Goal: Use online tool/utility

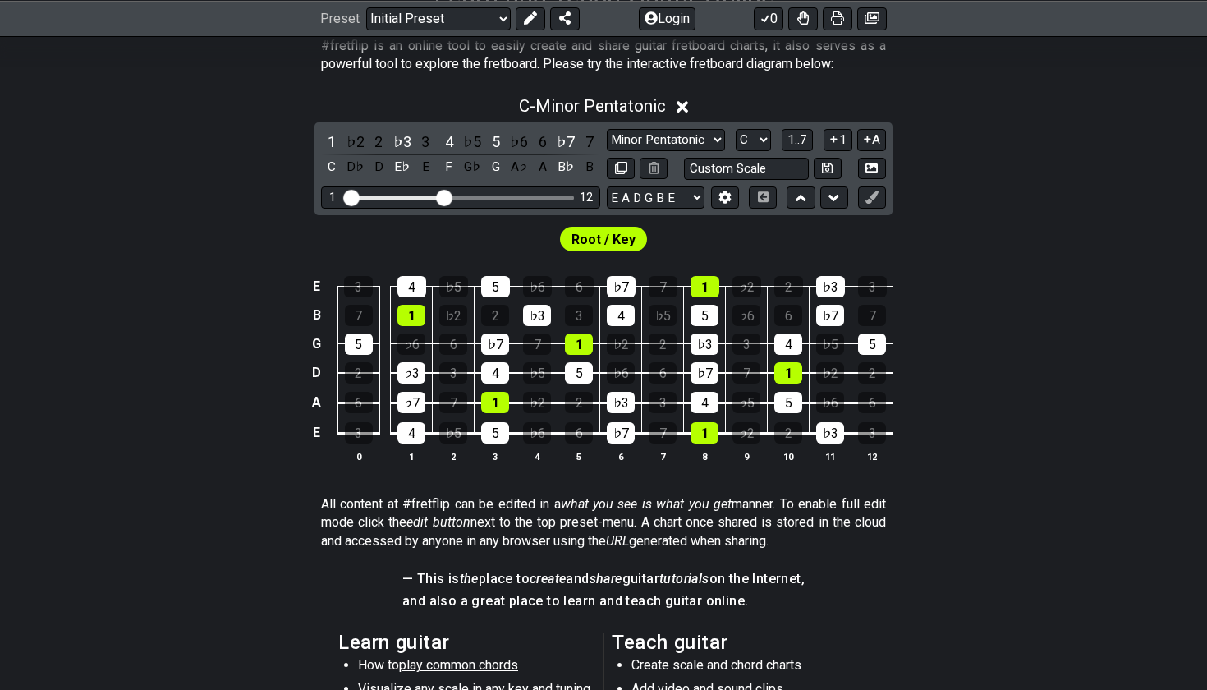
scroll to position [358, 0]
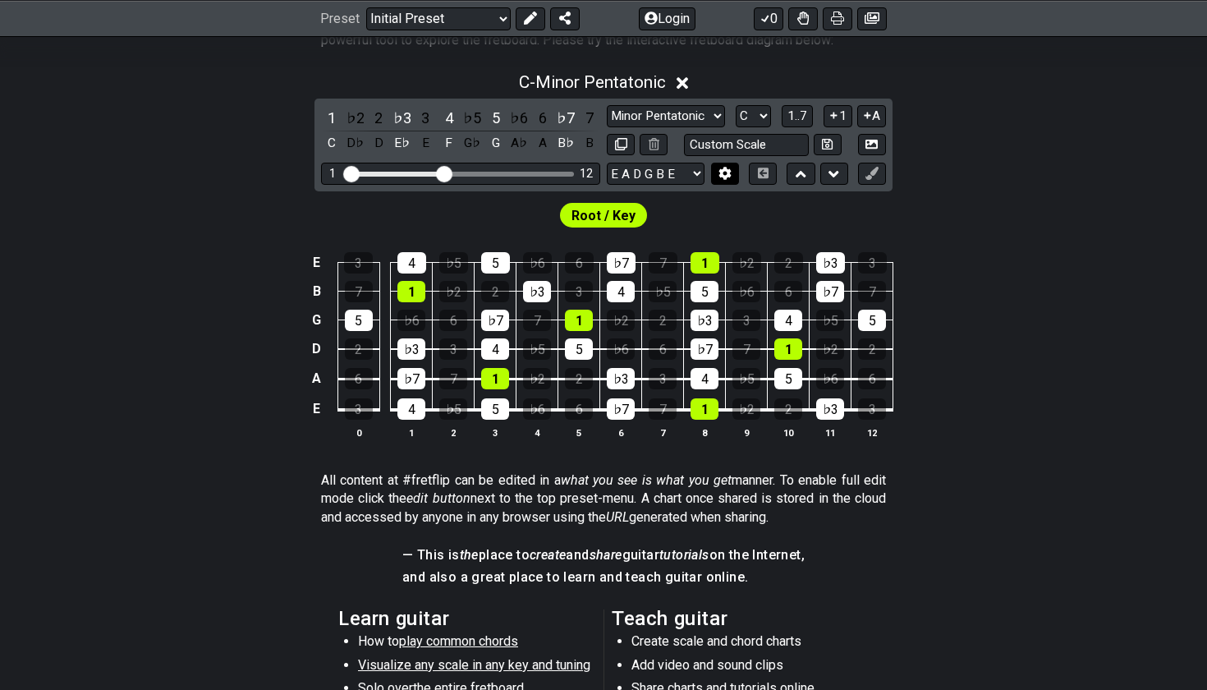
click at [733, 175] on button at bounding box center [725, 174] width 28 height 22
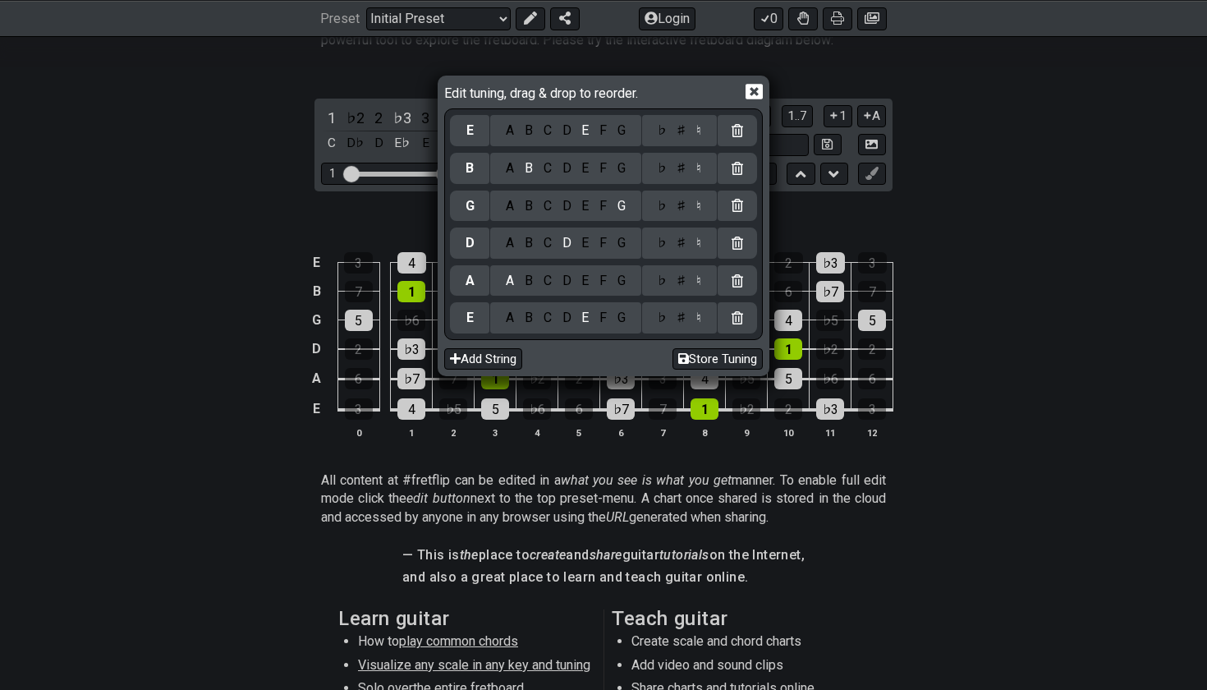
click at [544, 326] on div "A B C D E F G" at bounding box center [565, 317] width 151 height 31
click at [544, 313] on div "C" at bounding box center [547, 318] width 19 height 18
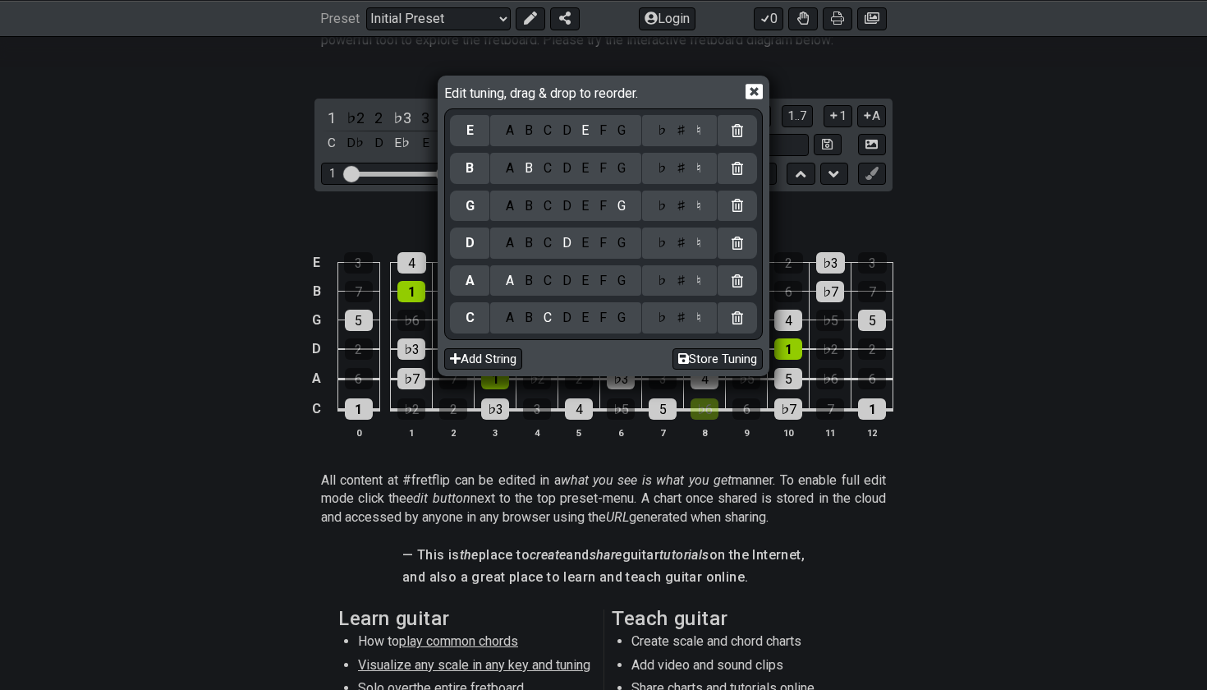
click at [624, 287] on div "A B C D E F G" at bounding box center [565, 280] width 151 height 31
click at [618, 277] on div "G" at bounding box center [621, 281] width 19 height 18
click at [549, 244] on div "C" at bounding box center [547, 243] width 19 height 18
click at [603, 210] on div "F" at bounding box center [603, 206] width 18 height 18
click at [511, 171] on div "A" at bounding box center [510, 168] width 19 height 18
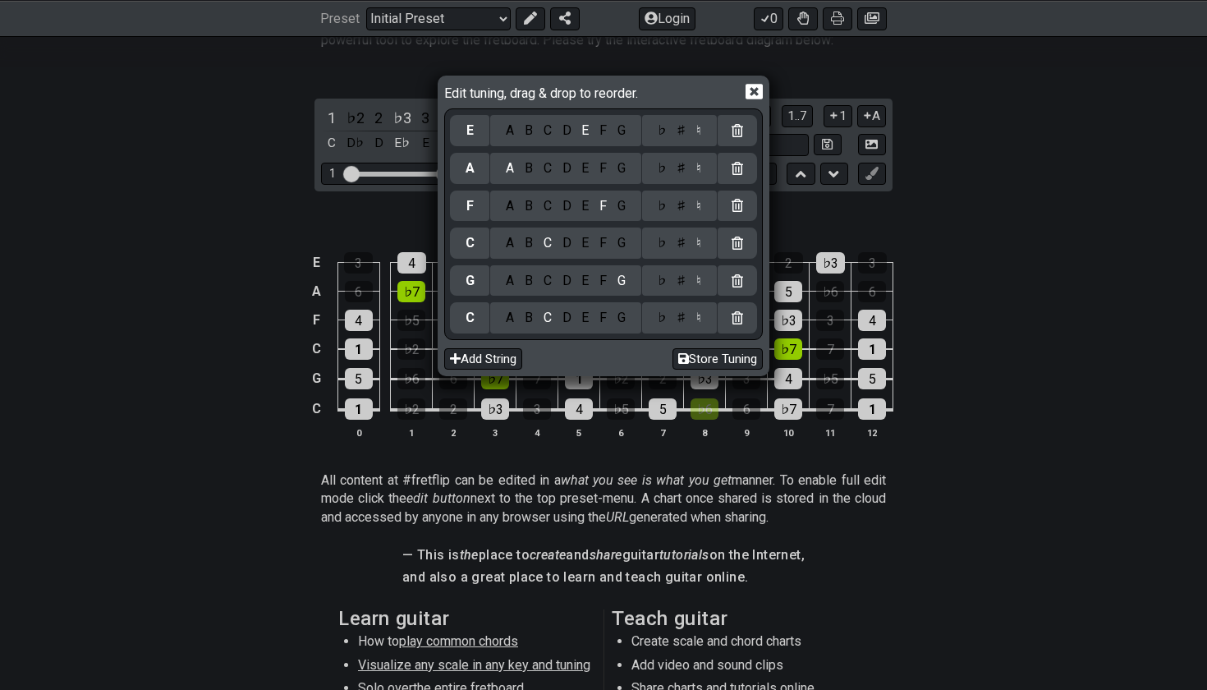
click at [571, 138] on div "D" at bounding box center [567, 130] width 20 height 18
click at [767, 87] on div "Edit tuning, drag & drop to reorder. D A B C D E F G ♭ ♯ ♮ A A B C D E F G ♭ ♯ …" at bounding box center [603, 226] width 327 height 295
click at [763, 89] on icon at bounding box center [753, 92] width 17 height 16
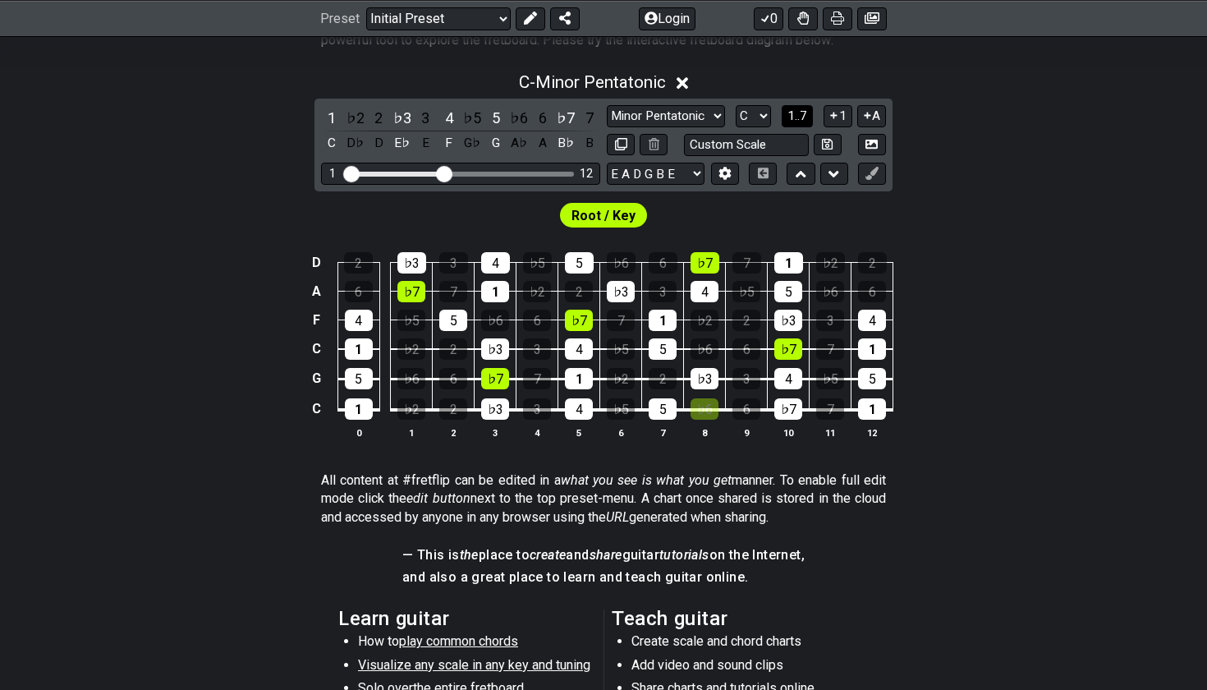
click at [796, 111] on span "1..7" at bounding box center [797, 115] width 20 height 15
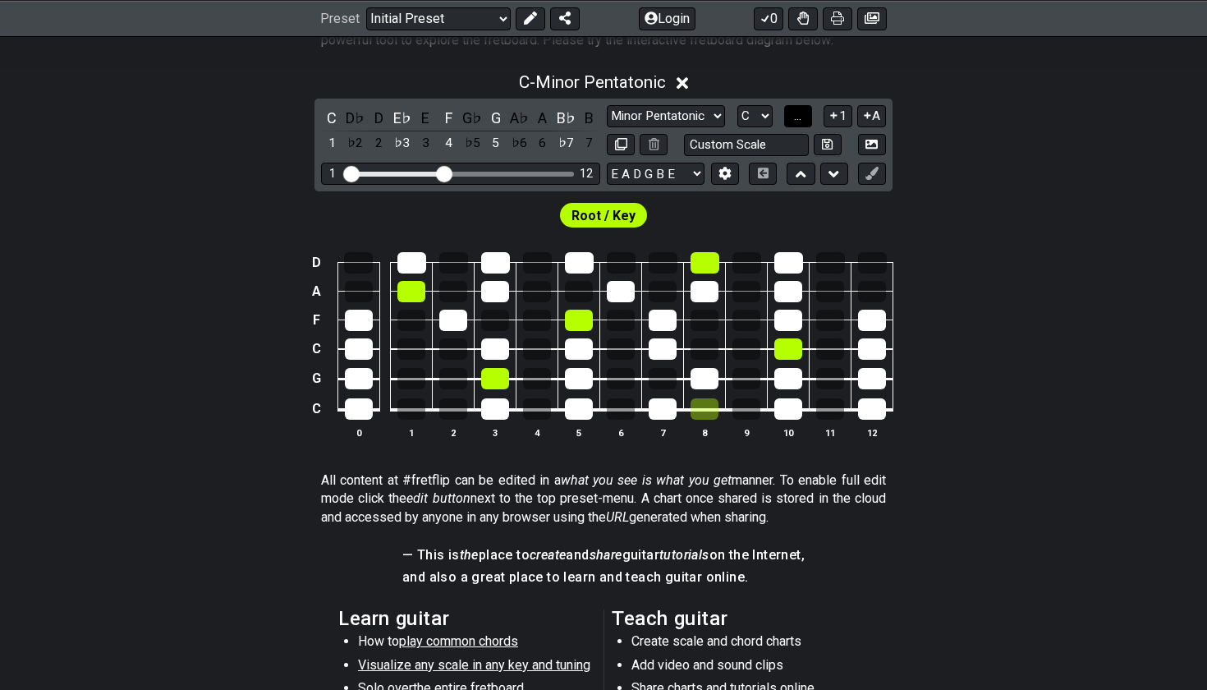
click at [796, 111] on span "..." at bounding box center [797, 115] width 7 height 15
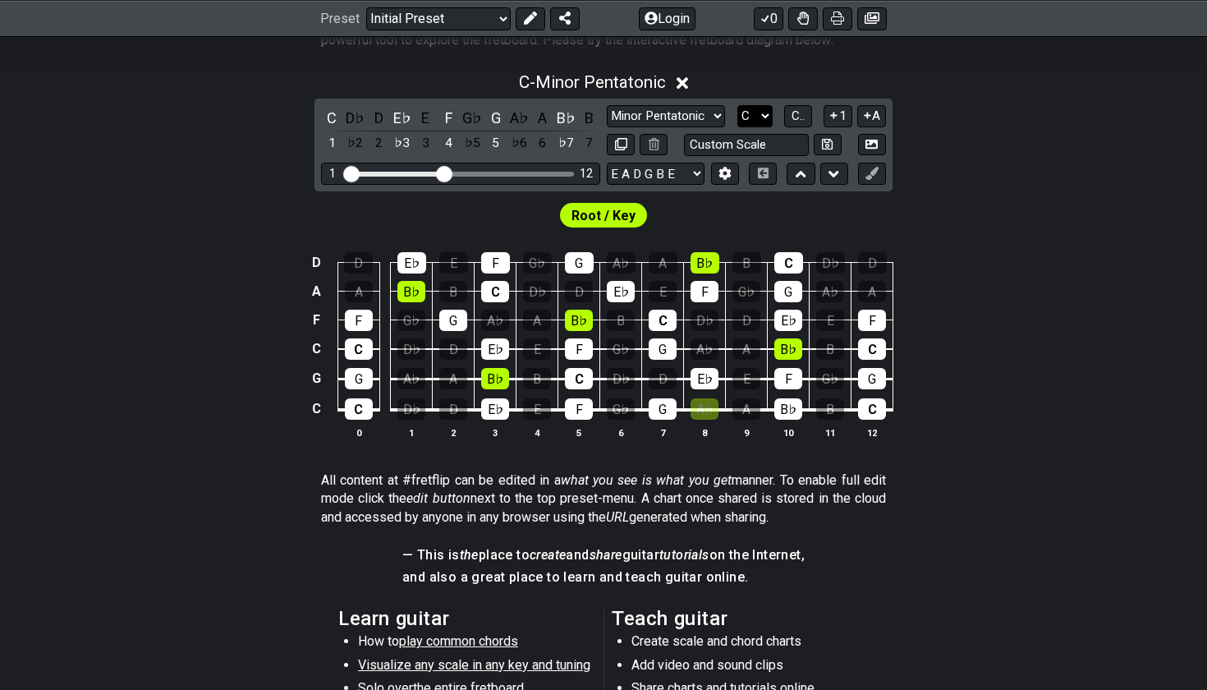
select select "D"
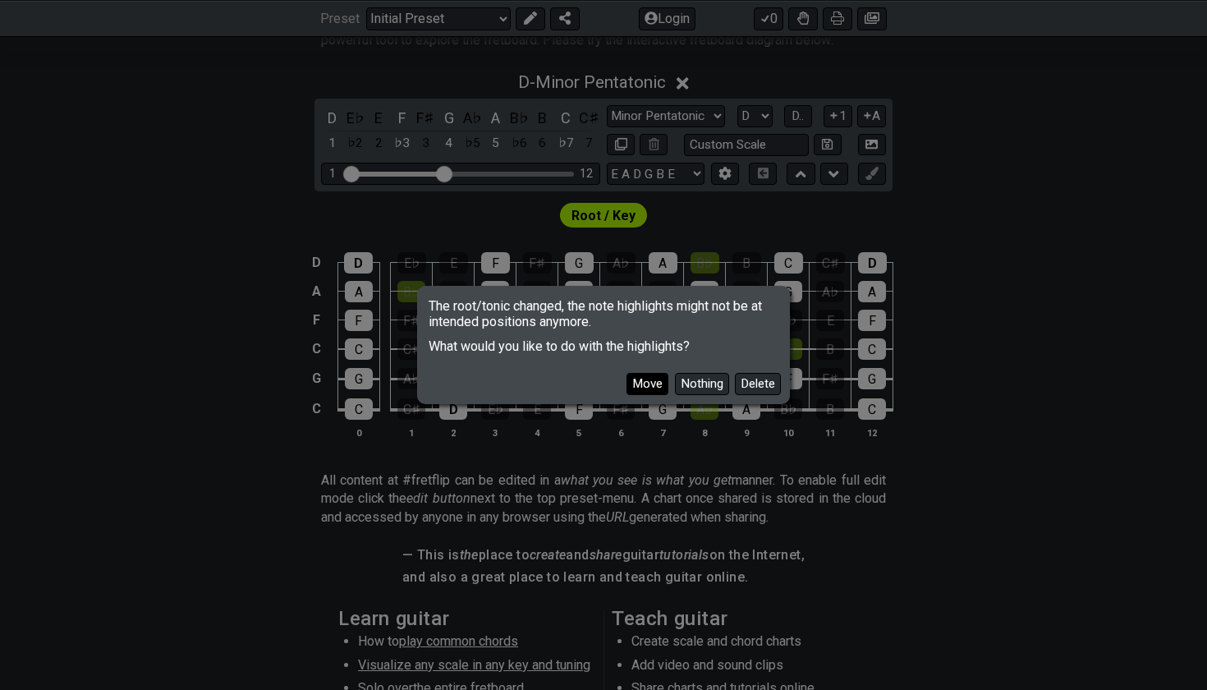
click at [644, 379] on button "Move" at bounding box center [647, 384] width 42 height 22
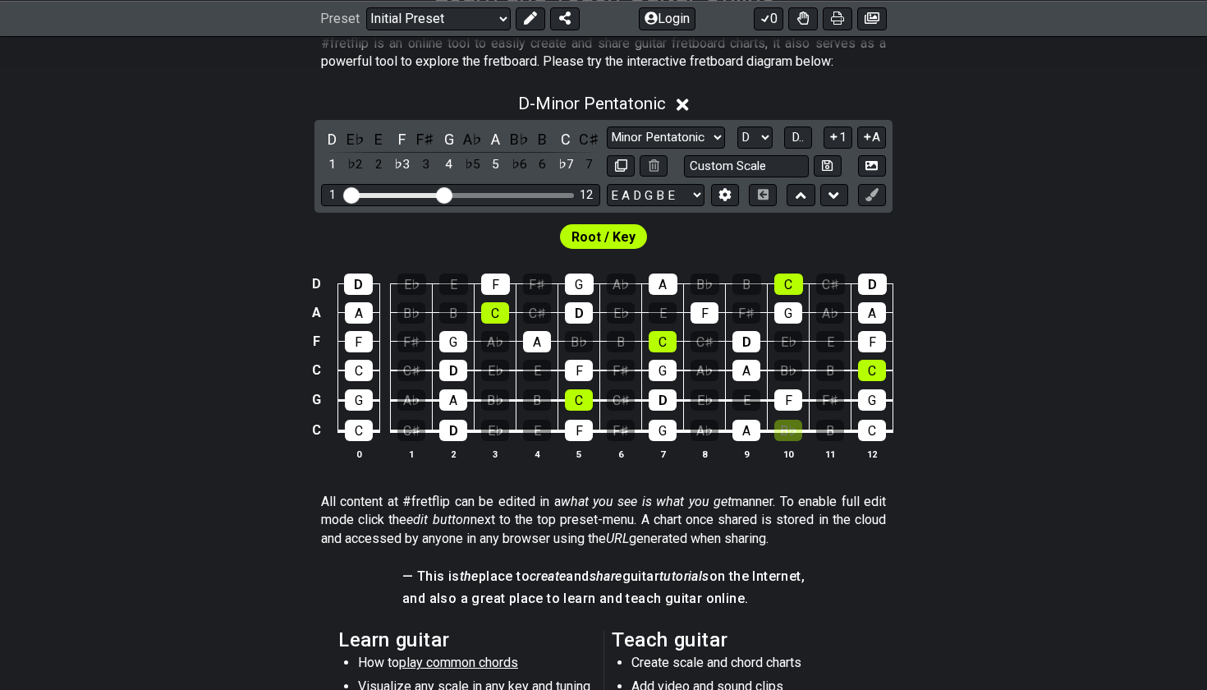
scroll to position [332, 0]
